Goal: Check status: Check status

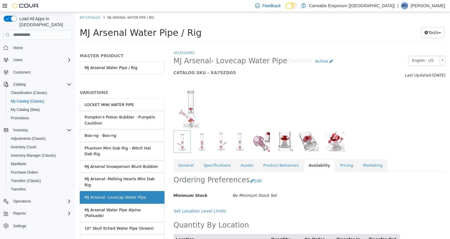
scroll to position [130, 0]
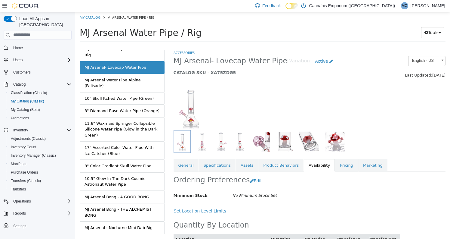
click at [23, 45] on button "Home" at bounding box center [37, 47] width 73 height 9
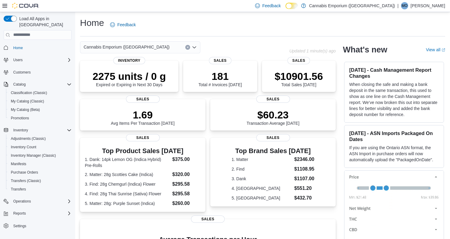
click at [26, 44] on span "Home" at bounding box center [41, 48] width 61 height 8
click at [140, 69] on p "2275 units / 0 g" at bounding box center [129, 75] width 73 height 12
